Goal: Transaction & Acquisition: Purchase product/service

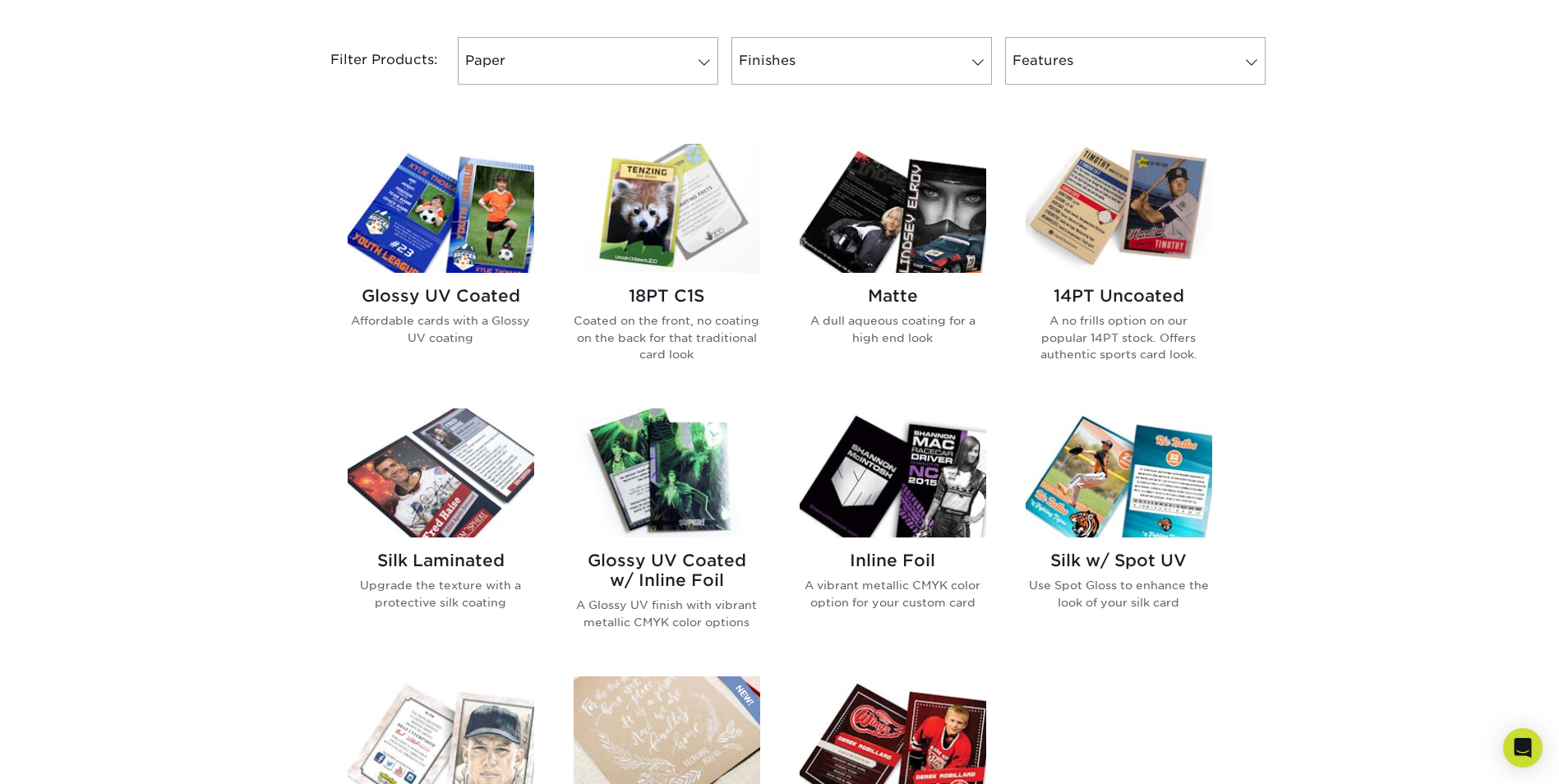
scroll to position [657, 0]
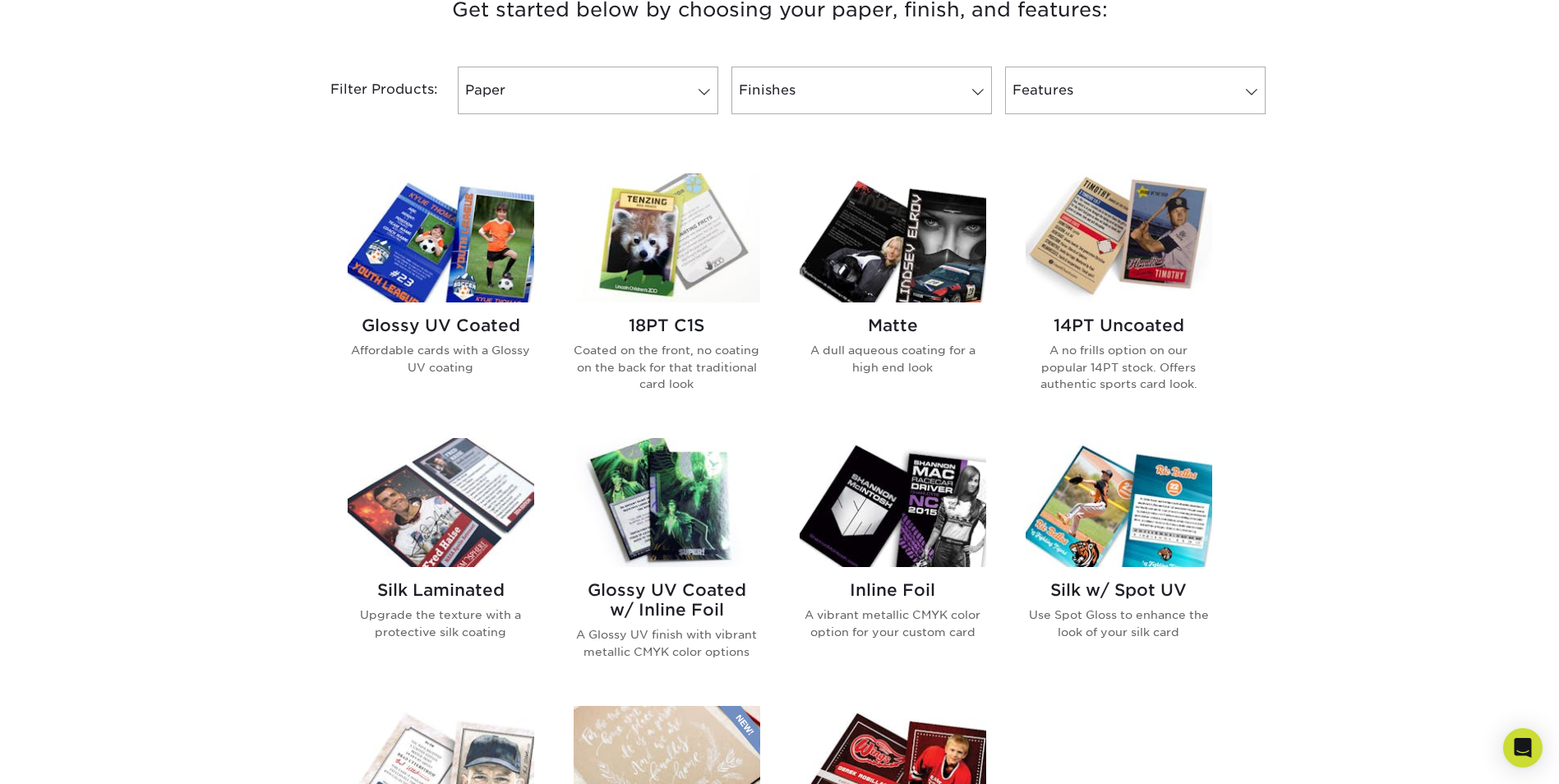
click at [171, 307] on div "Get started below by choosing your paper, finish, and features: Filtered Matche…" at bounding box center [779, 566] width 1559 height 1227
click at [916, 262] on img at bounding box center [893, 238] width 187 height 129
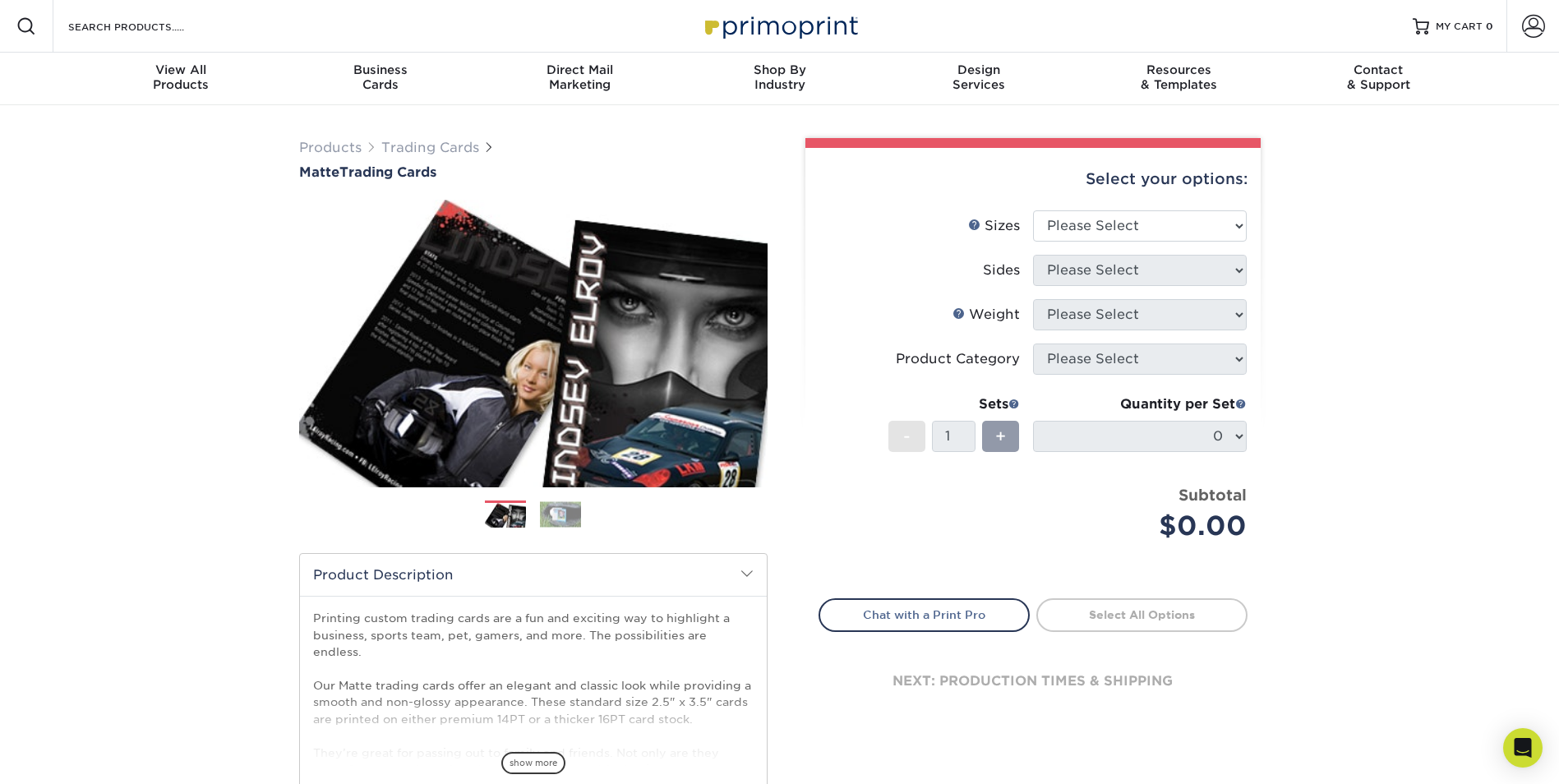
click at [977, 437] on div "+" at bounding box center [998, 439] width 44 height 37
click at [1014, 434] on div "+" at bounding box center [1000, 436] width 37 height 31
click at [1099, 232] on select "Please Select 2.5" x 3.5"" at bounding box center [1140, 226] width 214 height 31
select select "2.50x3.50"
click at [1033, 210] on select "Please Select 2.5" x 3.5"" at bounding box center [1140, 226] width 214 height 31
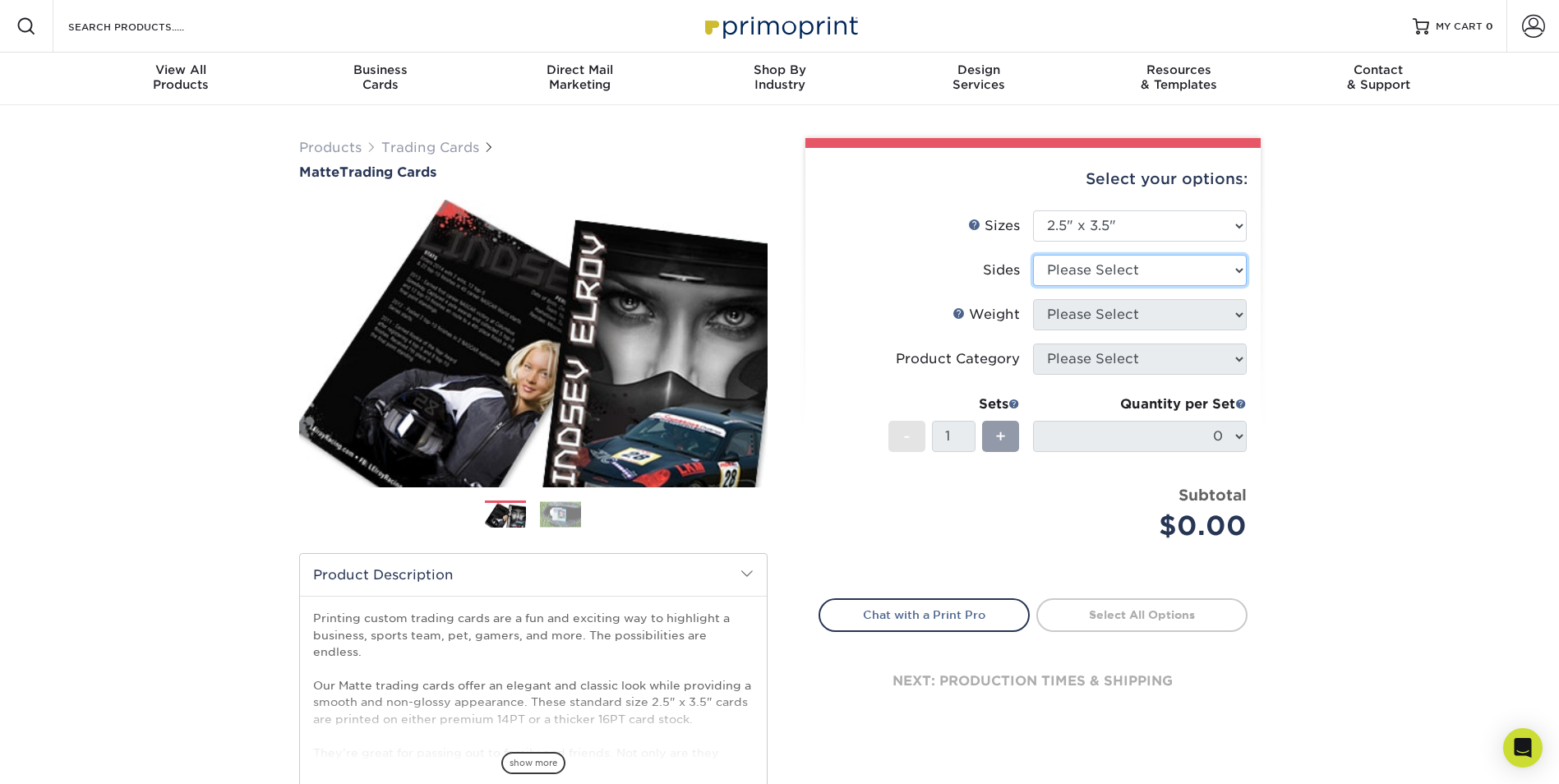
click at [1101, 272] on select "Please Select Print Both Sides Print Front Only" at bounding box center [1140, 270] width 214 height 31
select select "13abbda7-1d64-4f25-8bb2-c179b224825d"
click at [1033, 255] on select "Please Select Print Both Sides Print Front Only" at bounding box center [1140, 270] width 214 height 31
click at [1090, 312] on select "Please Select 16PT 14PT" at bounding box center [1140, 314] width 214 height 31
select select "16PT"
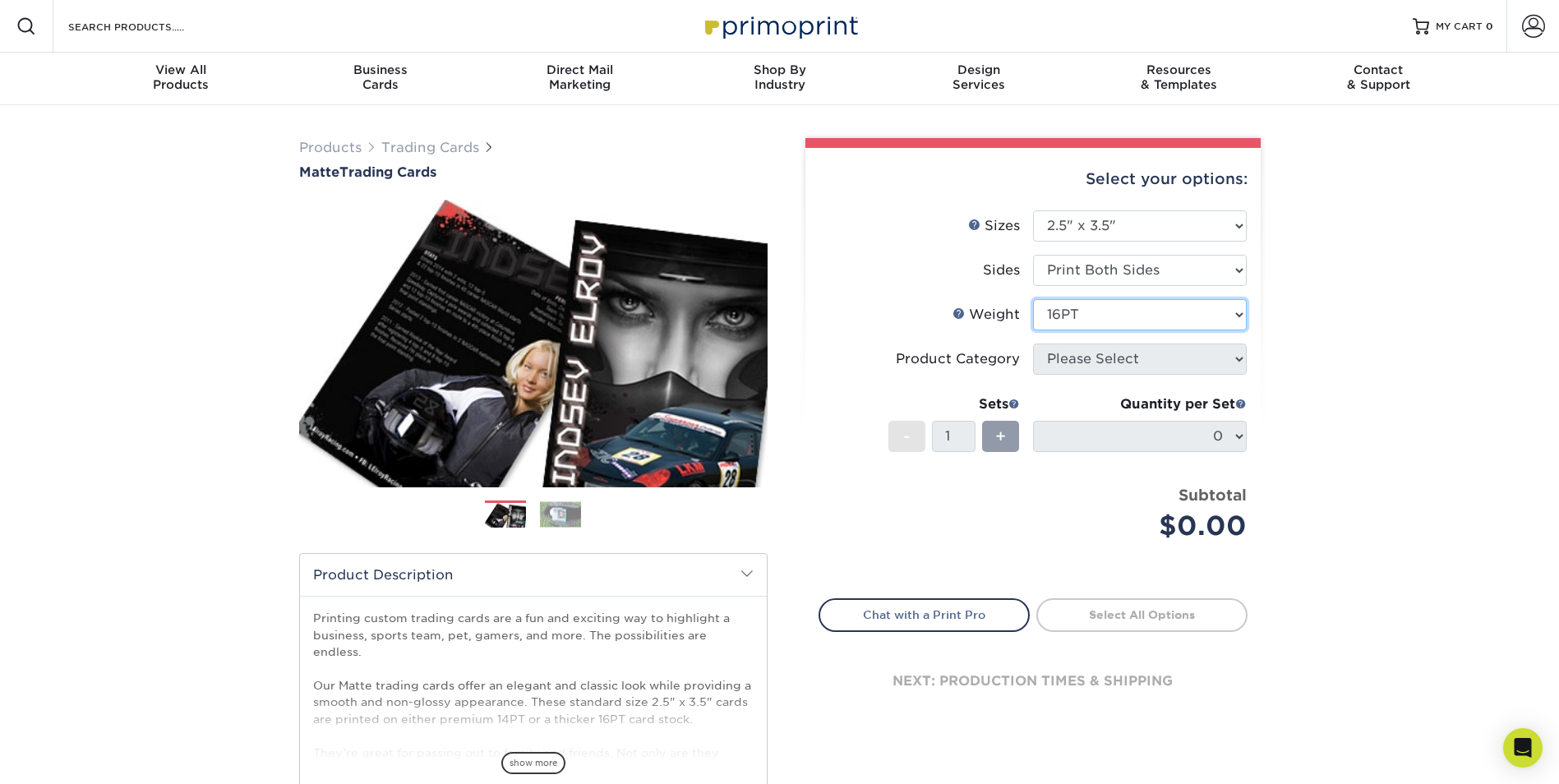
click at [1033, 299] on select "Please Select 16PT 14PT" at bounding box center [1140, 314] width 214 height 31
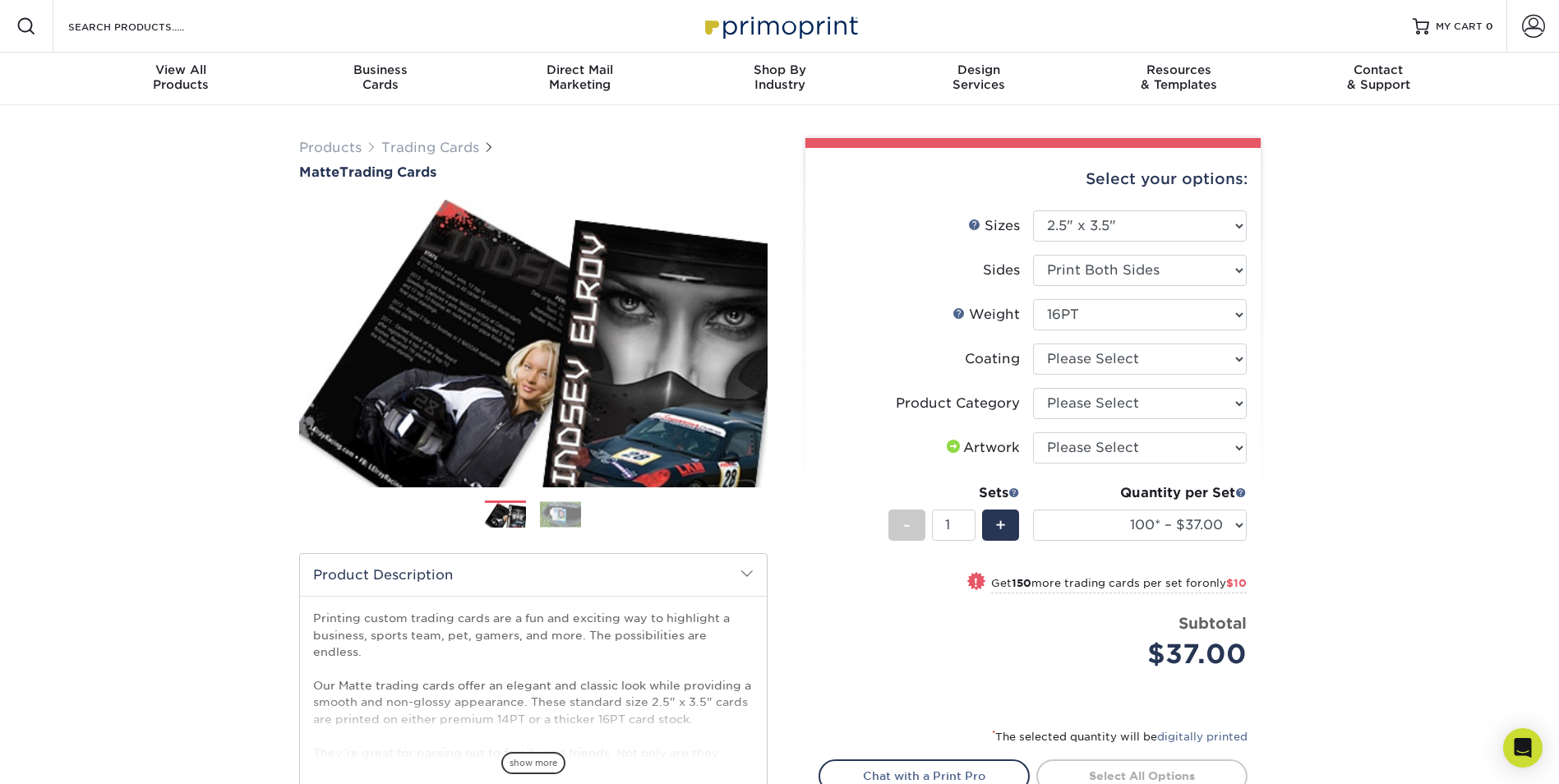
click at [118, 311] on div "Products Trading Cards Matte Trading Cards" at bounding box center [779, 543] width 1559 height 878
